Goal: Understand process/instructions: Learn how to perform a task or action

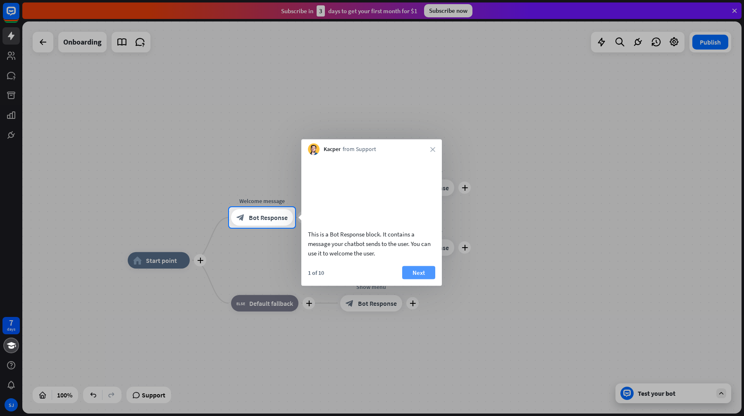
click at [419, 279] on button "Next" at bounding box center [418, 272] width 33 height 13
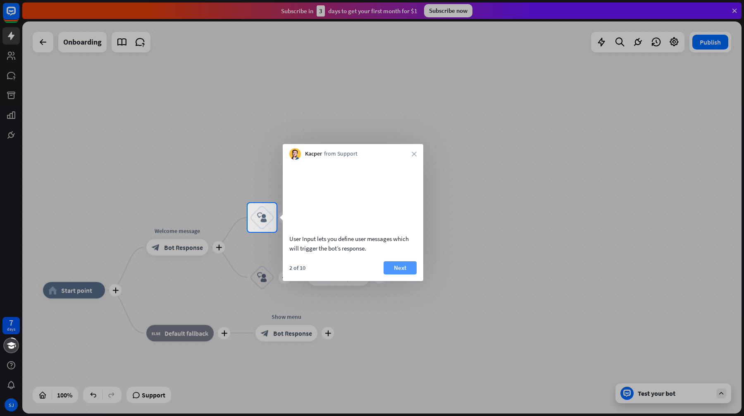
click at [411, 275] on button "Next" at bounding box center [399, 268] width 33 height 13
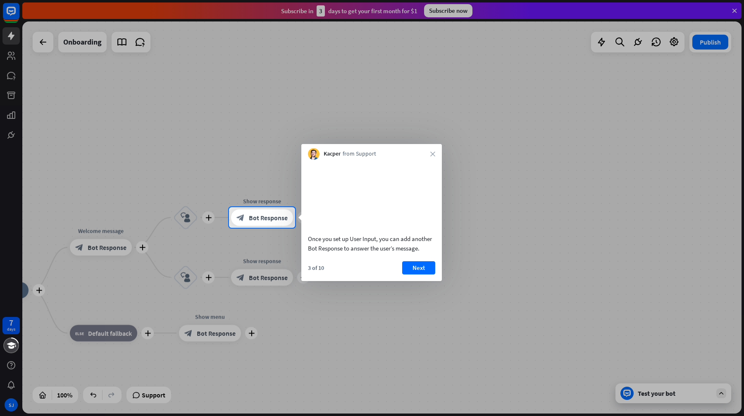
click at [411, 275] on button "Next" at bounding box center [418, 268] width 33 height 13
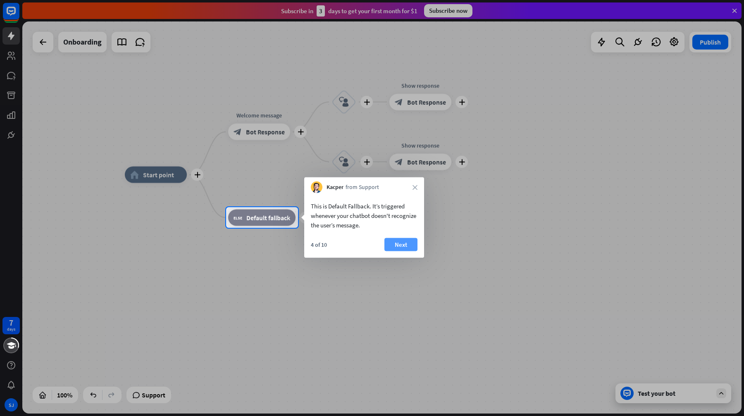
click at [410, 241] on button "Next" at bounding box center [400, 244] width 33 height 13
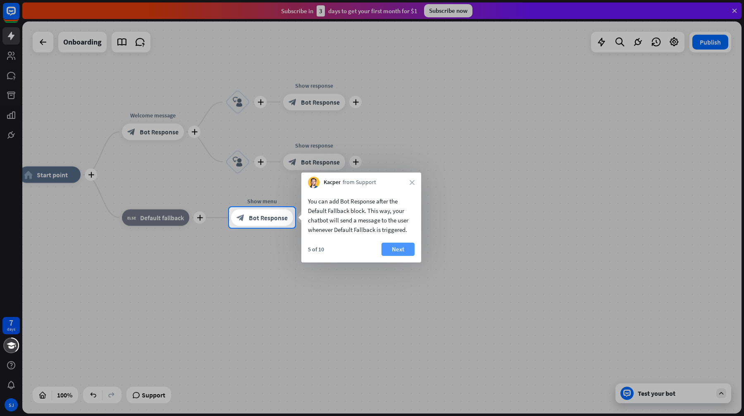
click at [408, 246] on button "Next" at bounding box center [397, 249] width 33 height 13
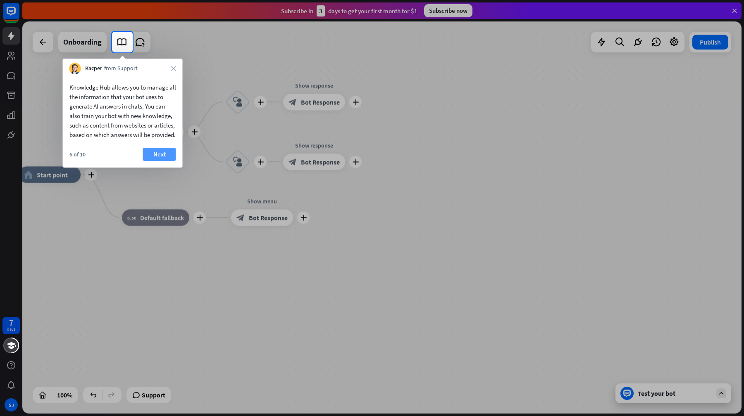
click at [165, 161] on button "Next" at bounding box center [159, 154] width 33 height 13
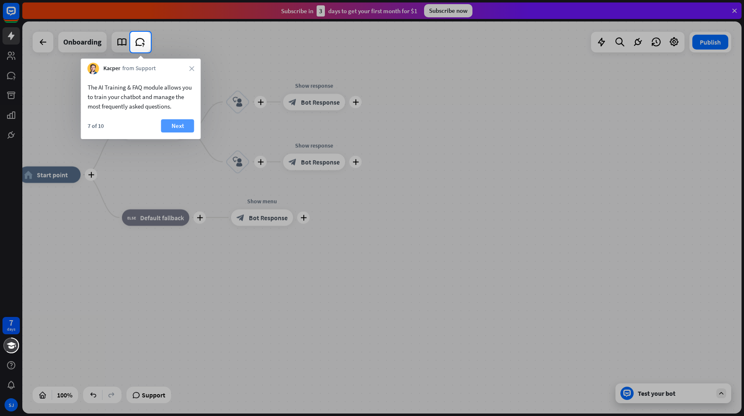
click at [172, 129] on button "Next" at bounding box center [177, 125] width 33 height 13
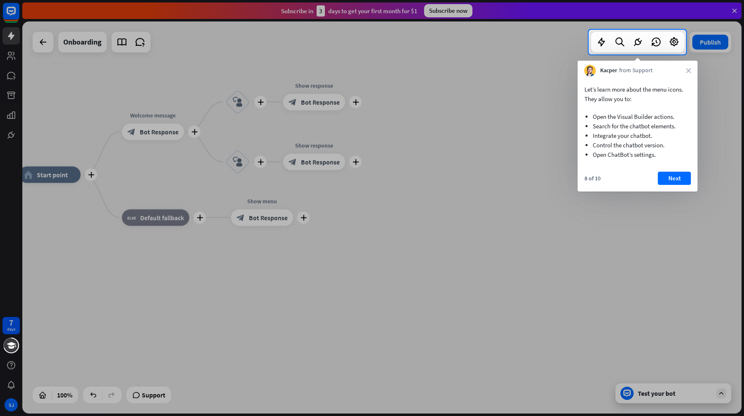
click at [684, 186] on div "8 of 10 Next" at bounding box center [638, 182] width 120 height 20
click at [682, 181] on button "Next" at bounding box center [674, 178] width 33 height 13
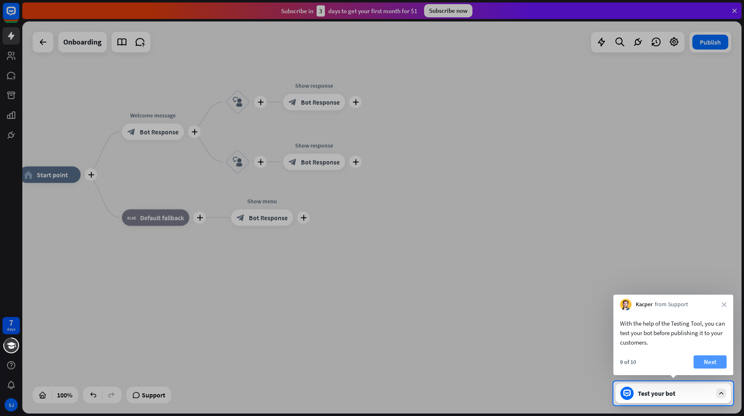
click at [709, 356] on button "Next" at bounding box center [709, 362] width 33 height 13
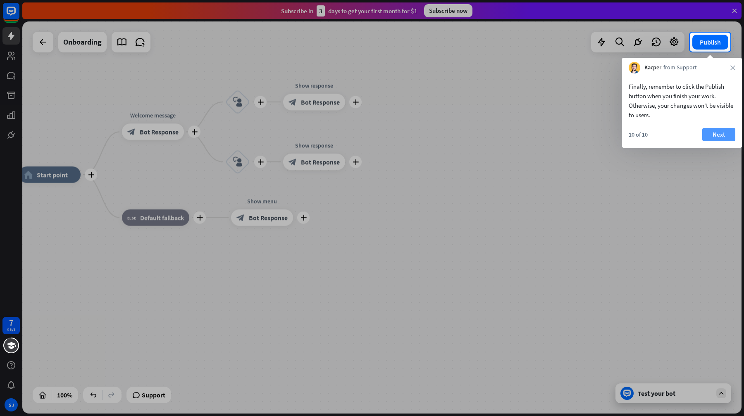
click at [719, 131] on button "Next" at bounding box center [718, 134] width 33 height 13
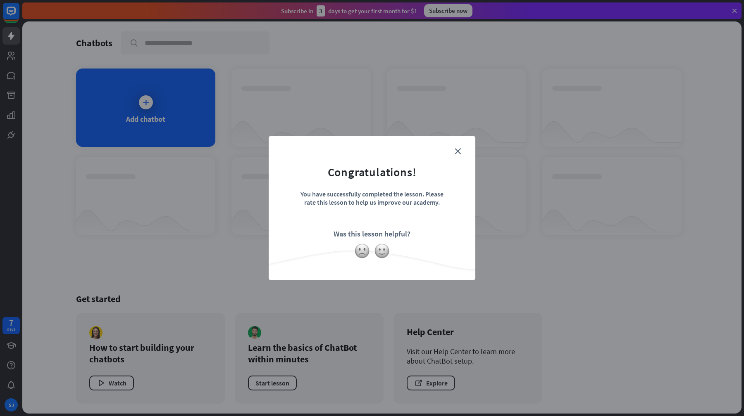
click at [472, 148] on div "close Congratulations! You have successfully completed the lesson. Please rate …" at bounding box center [372, 208] width 207 height 145
click at [459, 150] on icon "close" at bounding box center [458, 151] width 6 height 6
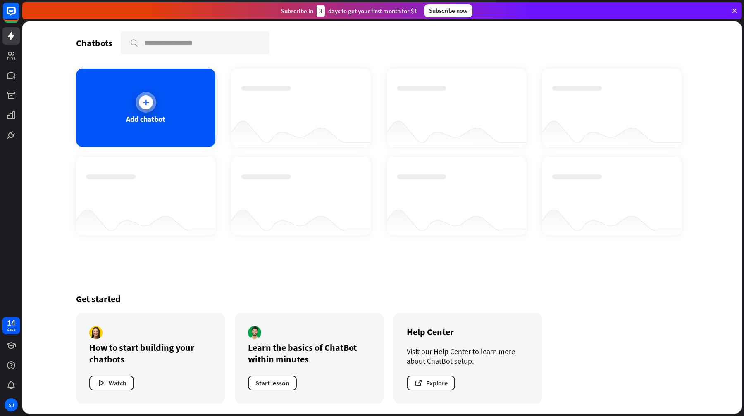
click at [175, 119] on div "Add chatbot" at bounding box center [145, 108] width 139 height 79
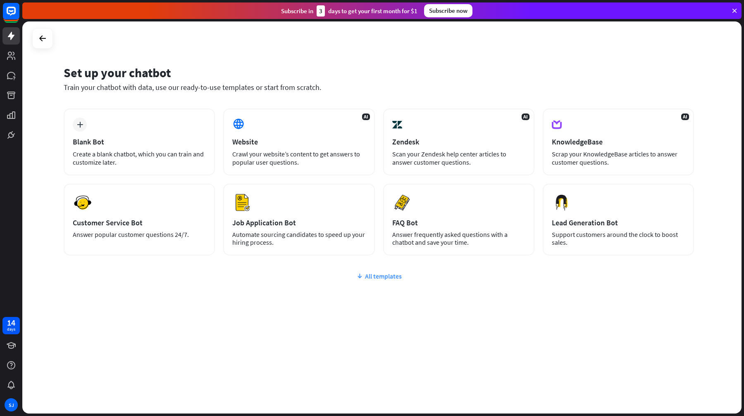
click at [376, 276] on div "All templates" at bounding box center [379, 276] width 630 height 8
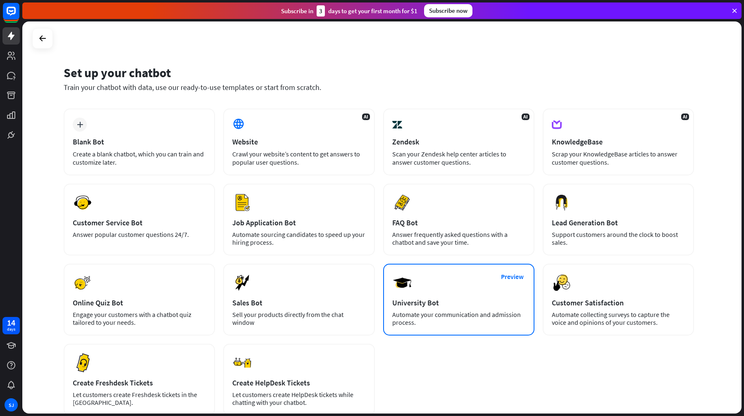
scroll to position [60, 0]
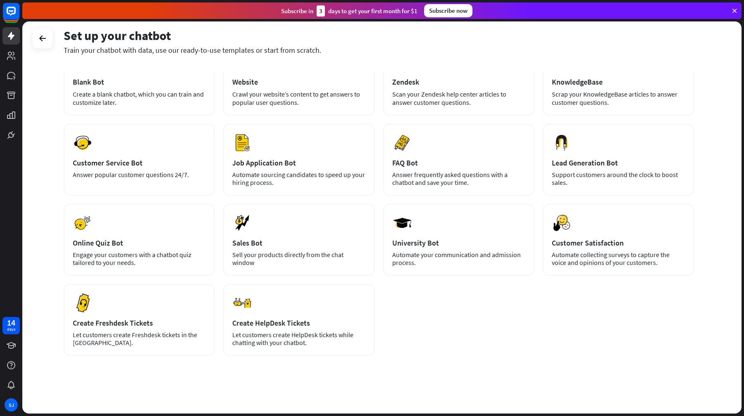
click at [52, 34] on div at bounding box center [42, 38] width 21 height 21
click at [46, 37] on icon at bounding box center [43, 38] width 10 height 10
